Goal: Task Accomplishment & Management: Manage account settings

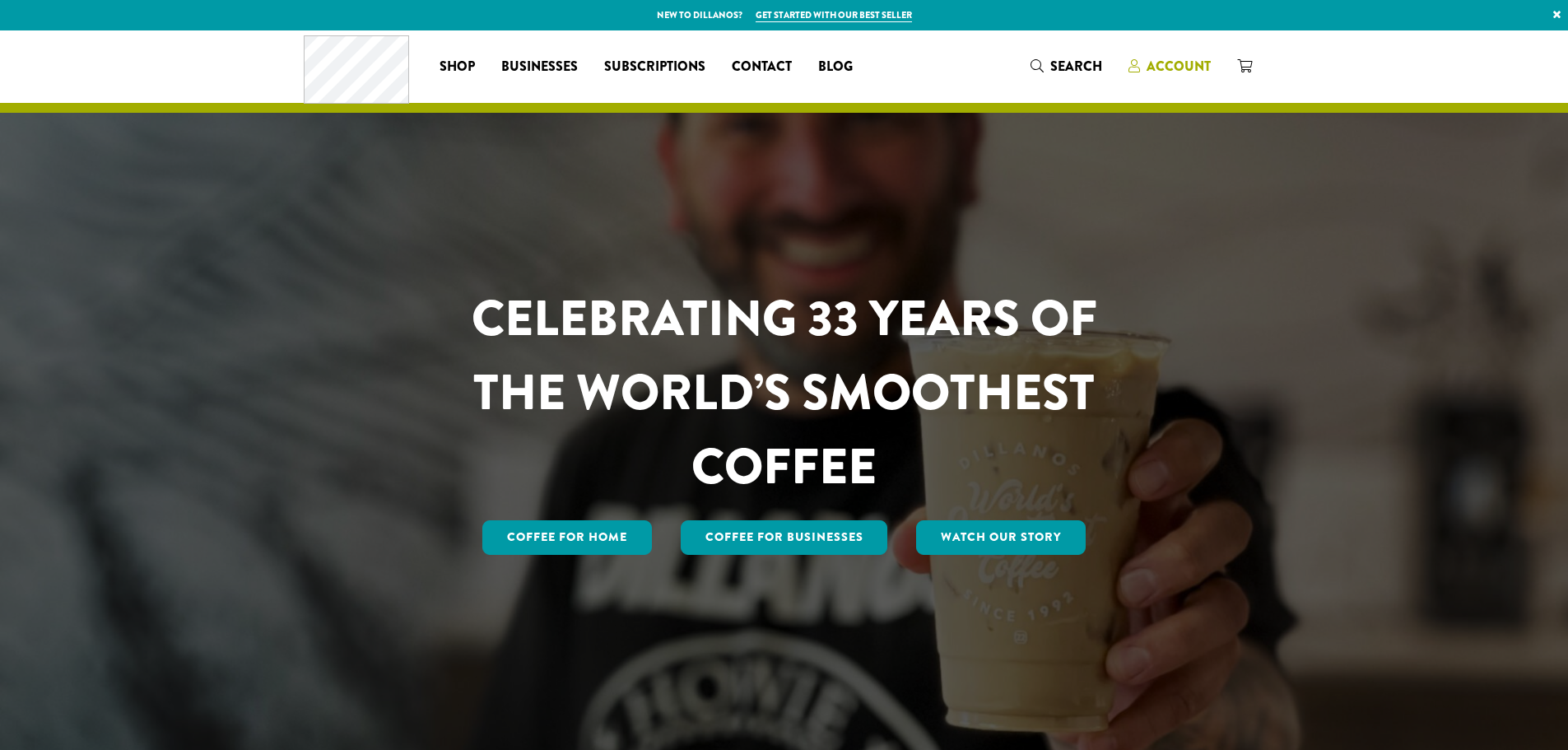
click at [1175, 65] on span "Account" at bounding box center [1179, 67] width 64 height 19
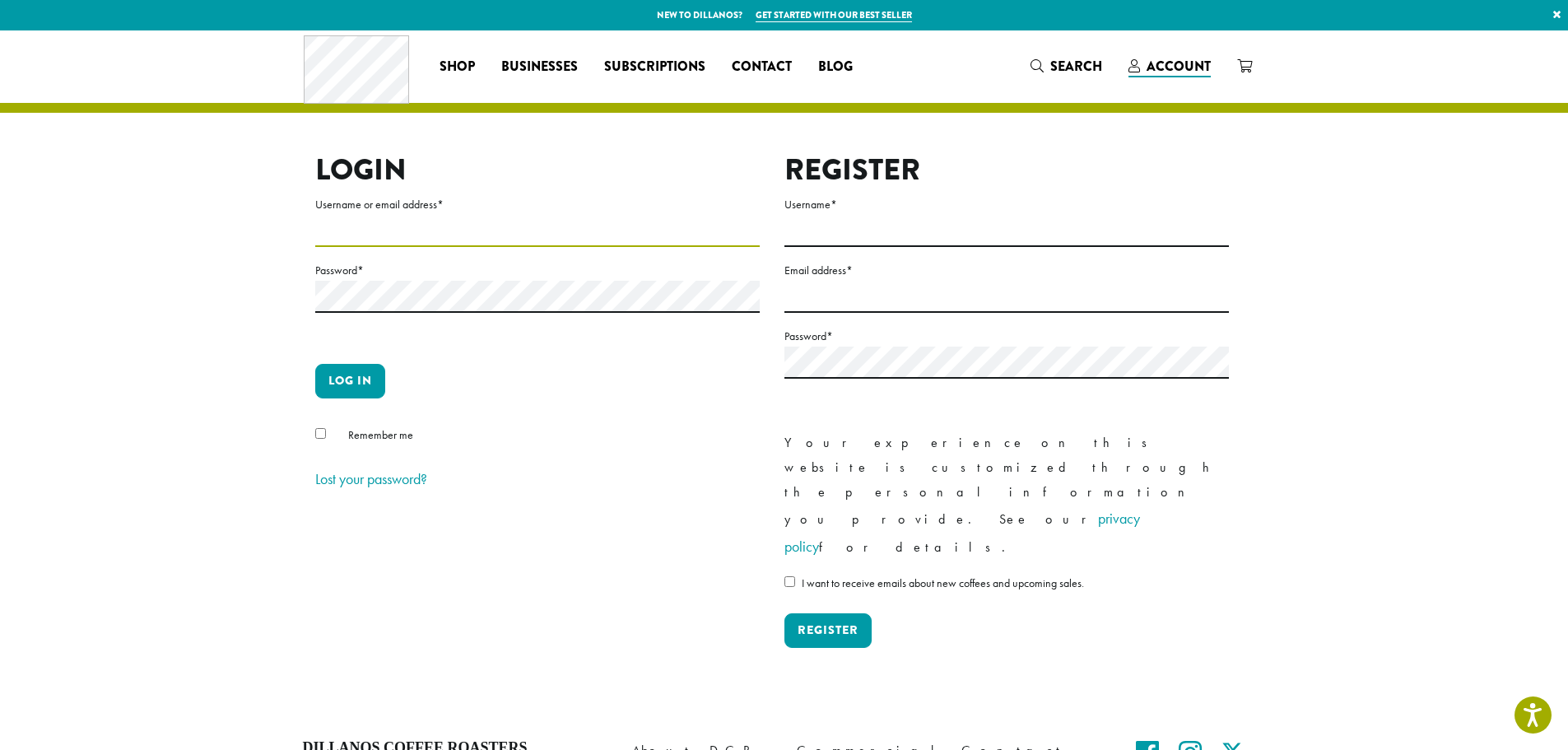
click at [392, 236] on input "Username or email address *" at bounding box center [537, 231] width 445 height 32
type input "**********"
click at [347, 385] on button "Log in" at bounding box center [350, 382] width 70 height 35
